Goal: Task Accomplishment & Management: Manage account settings

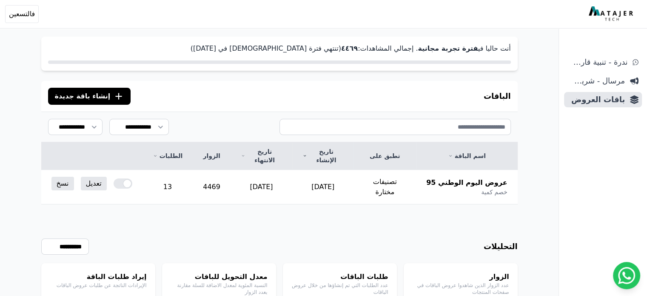
scroll to position [66, 0]
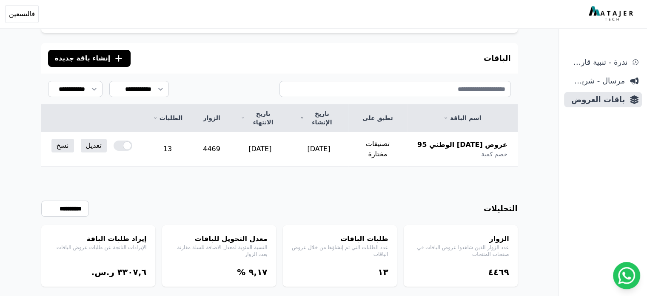
scroll to position [66, 0]
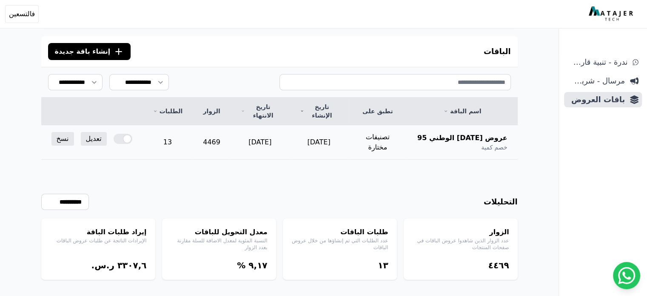
click at [116, 134] on div at bounding box center [123, 139] width 19 height 10
click at [121, 160] on div "**********" at bounding box center [279, 220] width 477 height 120
click at [86, 132] on link "تعديل" at bounding box center [94, 139] width 26 height 14
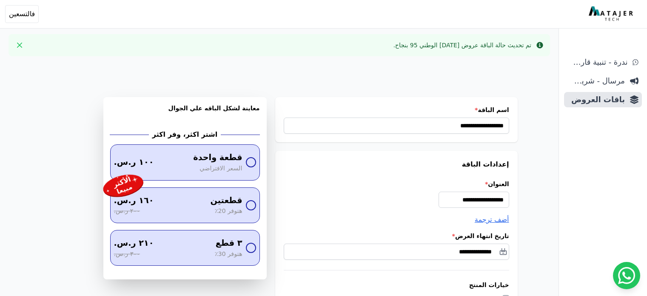
type input "*******"
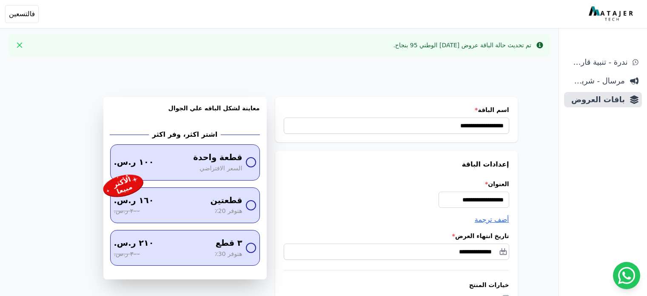
type input "*******"
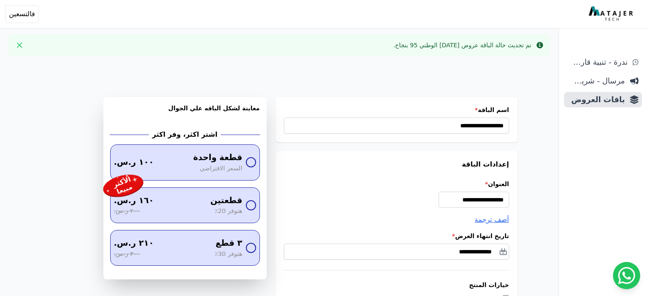
type input "*******"
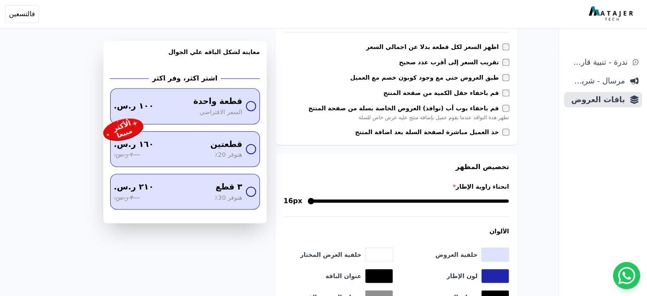
scroll to position [284, 0]
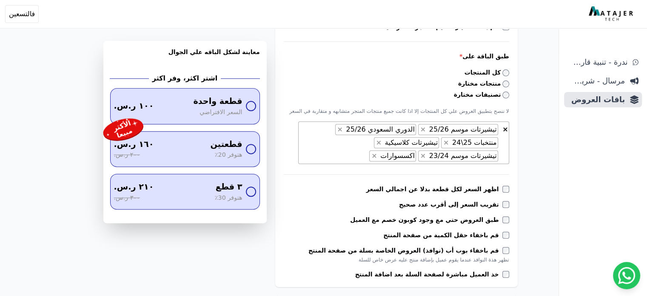
click at [412, 160] on span "× × تيشيرتات موسم 25/26 × الدوري السعودي 25/26 × منتخبات 25\24 × تيشيرتات كلاسي…" at bounding box center [403, 142] width 211 height 43
click at [434, 158] on span "× × تيشيرتات موسم 25/26 × الدوري السعودي 25/26 × منتخبات 25\24 × تيشيرتات كلاسي…" at bounding box center [403, 142] width 211 height 43
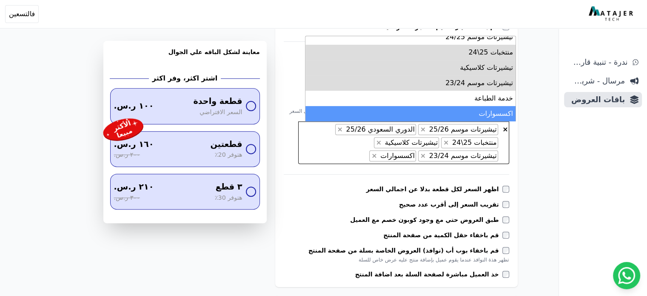
click at [445, 158] on span "× × تيشيرتات موسم 25/26 × الدوري السعودي 25/26 × منتخبات 25\24 × تيشيرتات كلاسي…" at bounding box center [403, 142] width 211 height 43
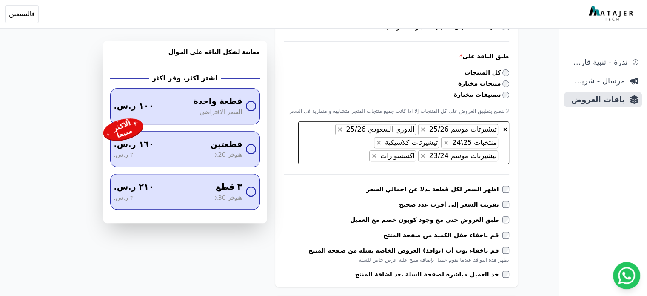
click at [429, 155] on span "× × تيشيرتات موسم 25/26 × الدوري السعودي 25/26 × منتخبات 25\24 × تيشيرتات كلاسي…" at bounding box center [403, 142] width 211 height 43
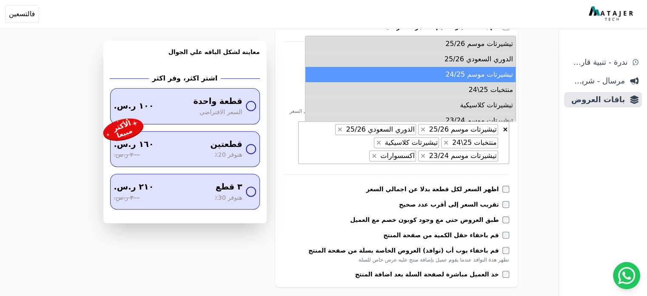
click at [449, 73] on li "تيشيرتات موسم 24/25" at bounding box center [411, 74] width 210 height 15
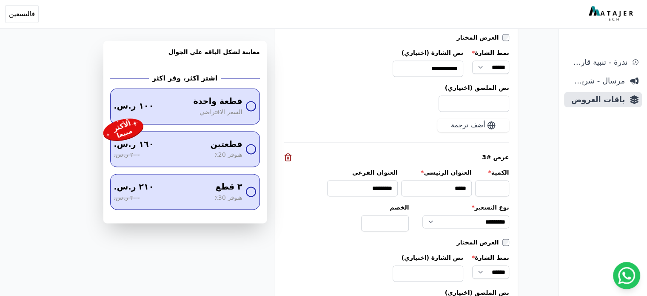
scroll to position [1361, 0]
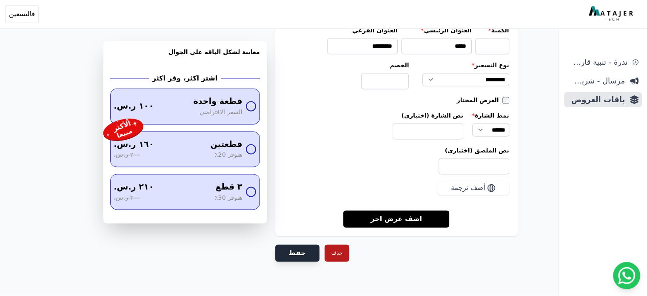
click at [300, 244] on button "حفظ" at bounding box center [297, 252] width 44 height 17
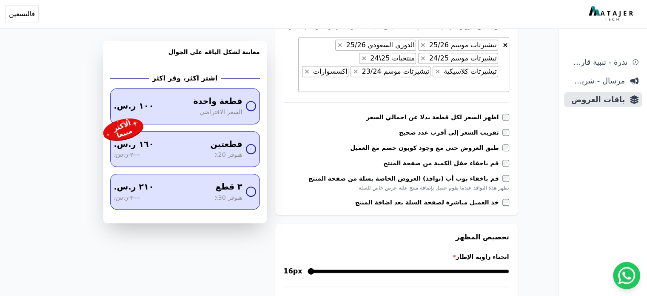
scroll to position [226, 0]
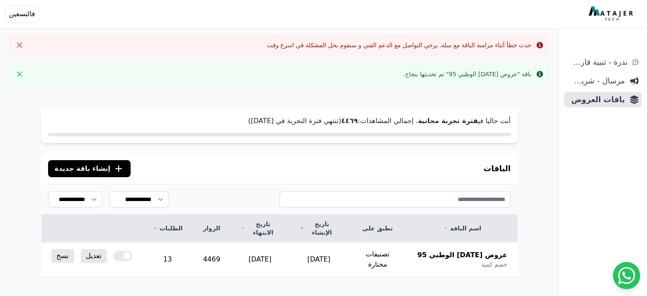
scroll to position [117, 0]
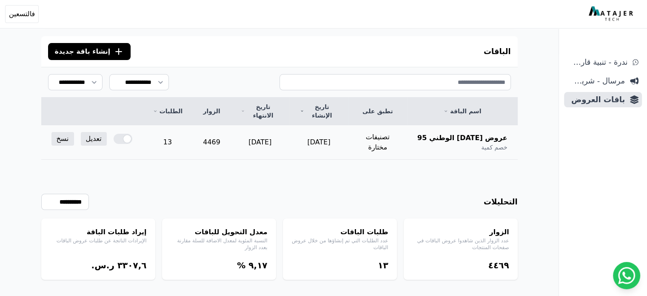
click at [114, 134] on div at bounding box center [123, 139] width 19 height 10
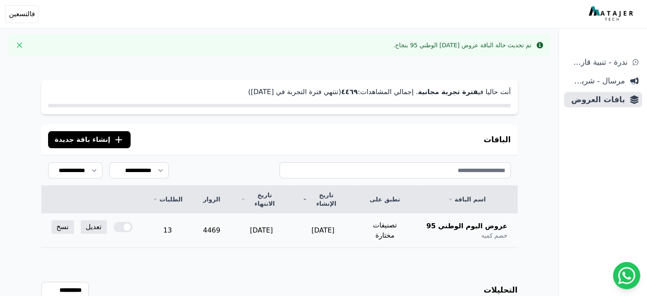
click at [115, 222] on div at bounding box center [123, 227] width 19 height 10
click at [119, 222] on div at bounding box center [123, 227] width 19 height 10
